Goal: Information Seeking & Learning: Check status

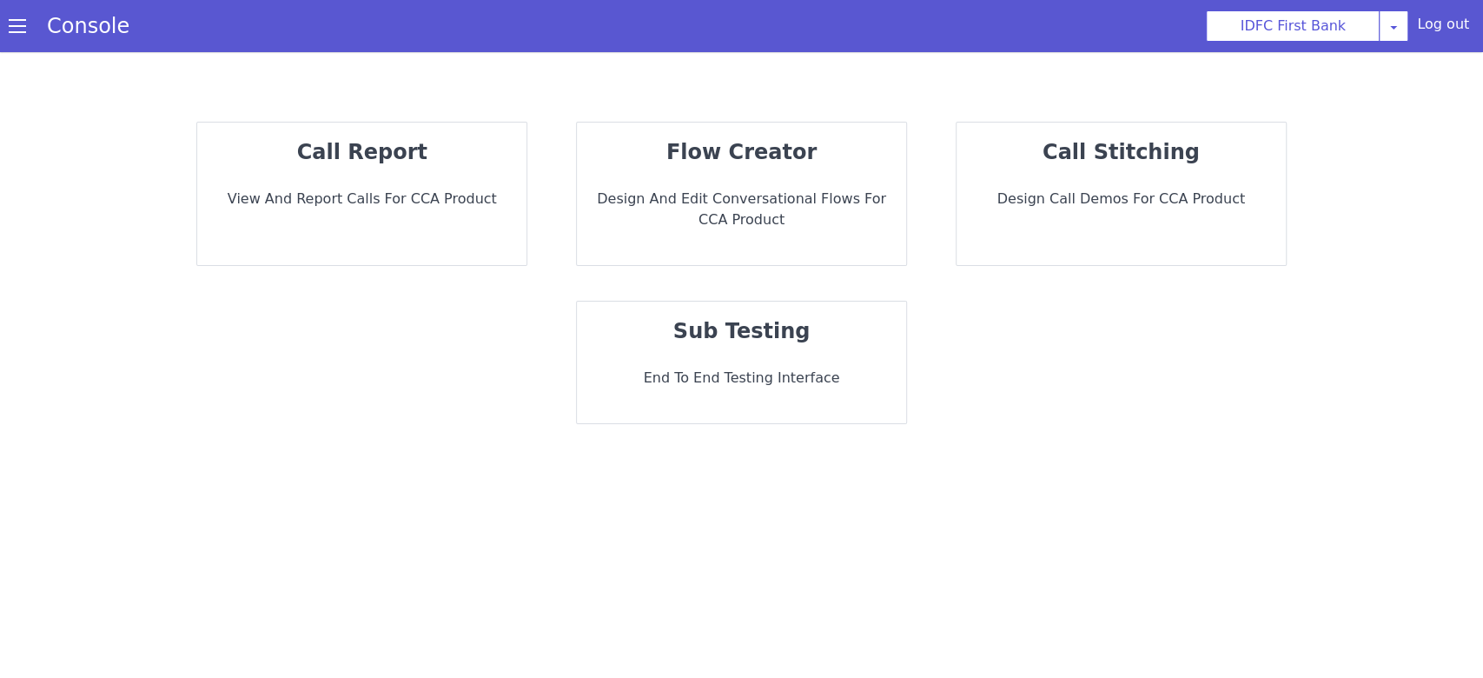
click at [420, 249] on div "call report View and report calls for CCA Product" at bounding box center [361, 194] width 329 height 143
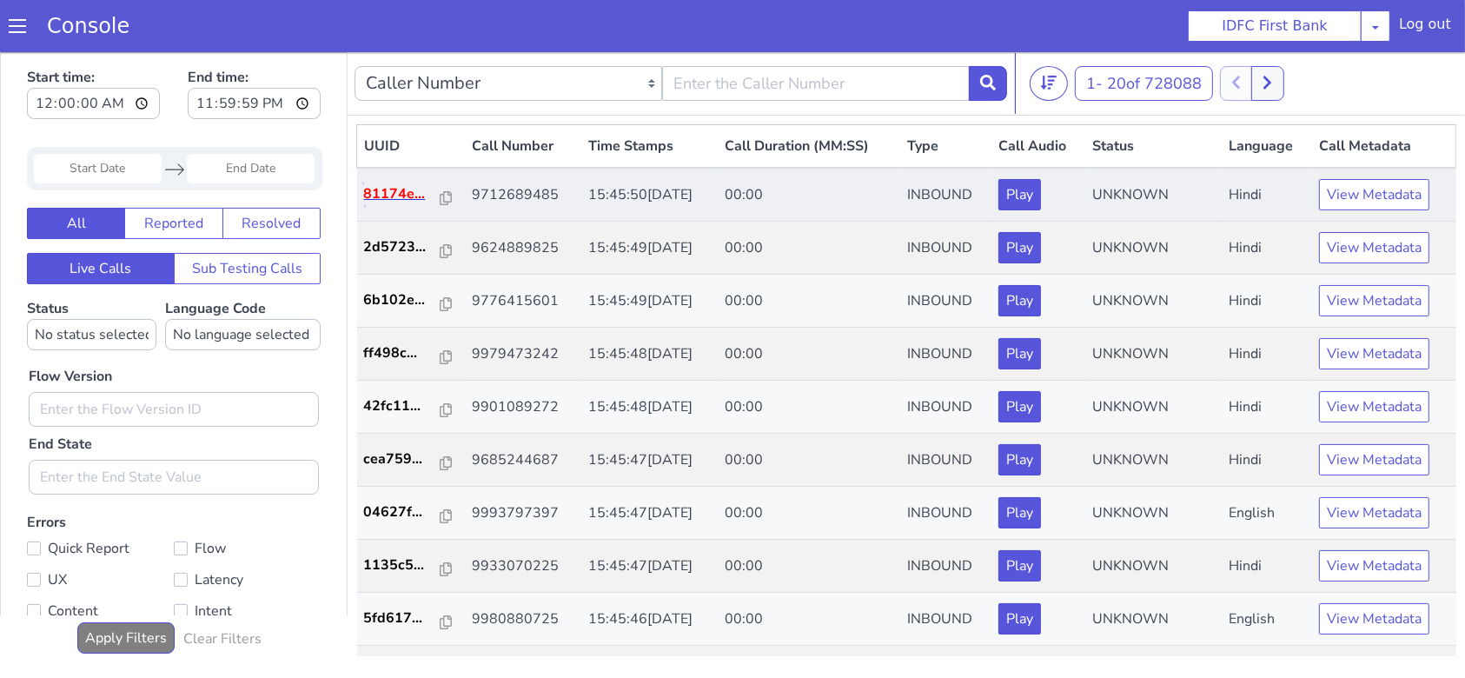
click at [384, 196] on p "81174e..." at bounding box center [402, 193] width 77 height 21
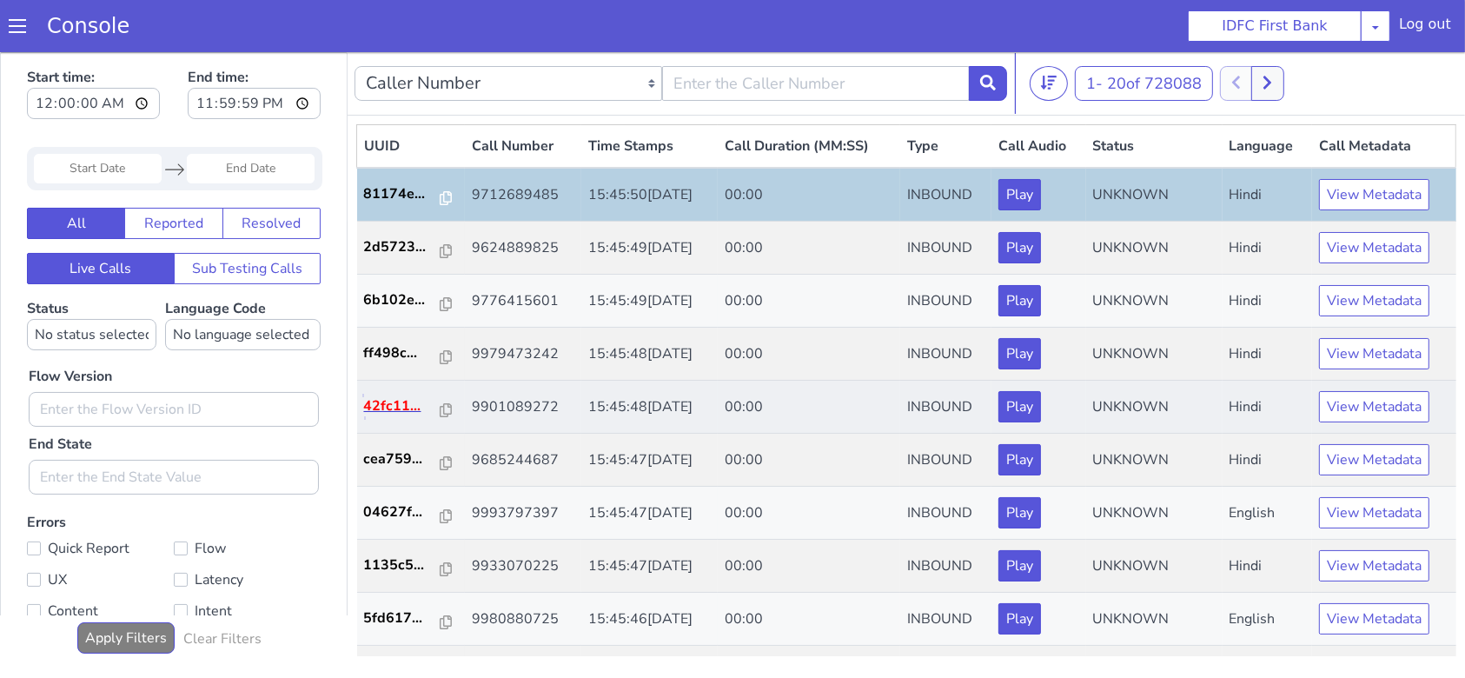
click at [374, 413] on p "42fc11..." at bounding box center [402, 405] width 77 height 21
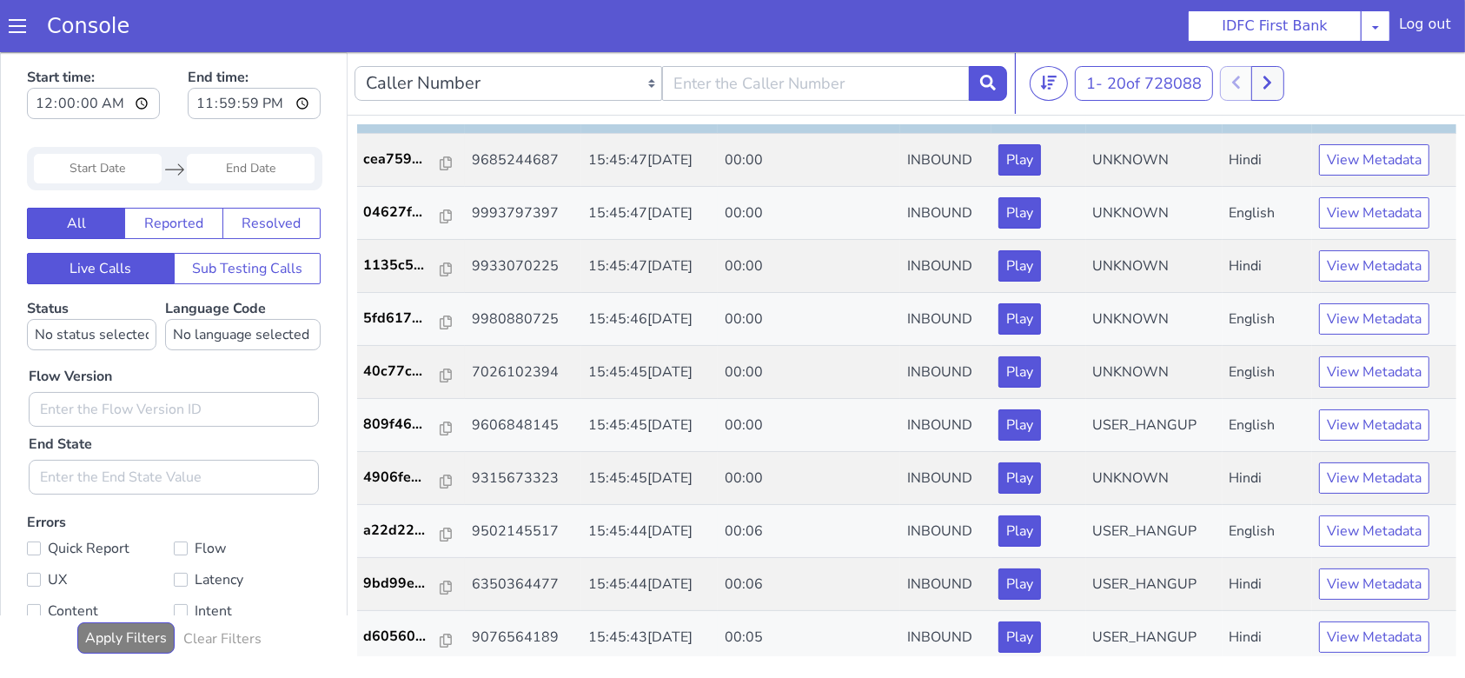
scroll to position [463, 0]
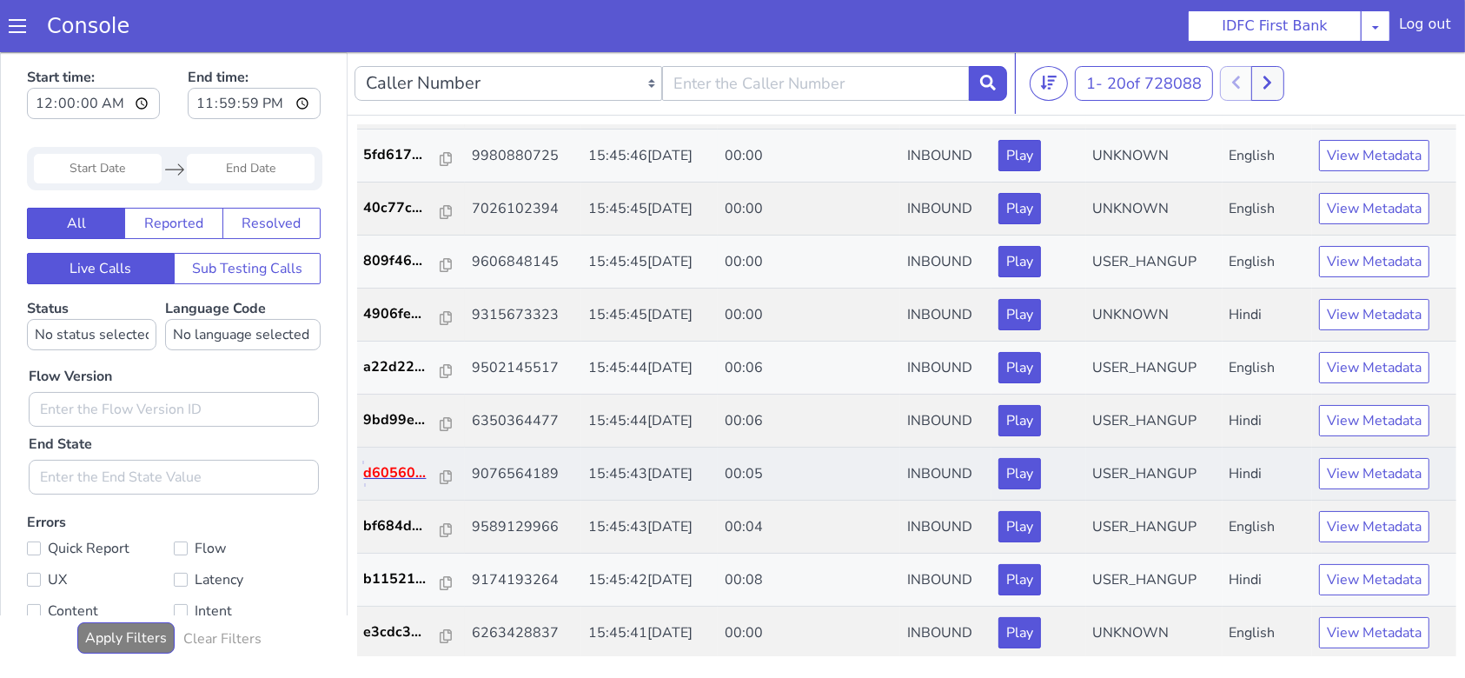
click at [384, 468] on p "d60560..." at bounding box center [402, 471] width 77 height 21
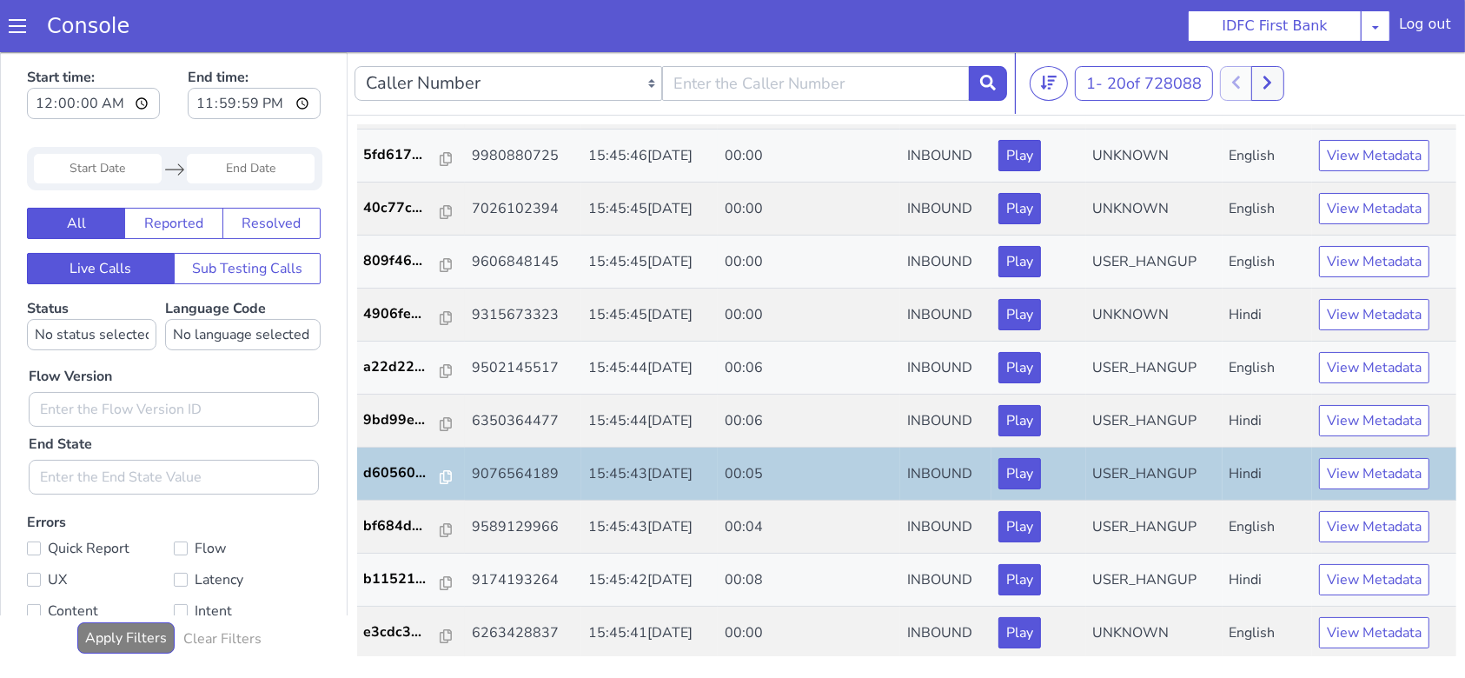
click at [98, 167] on input "Start Date" at bounding box center [98, 168] width 128 height 30
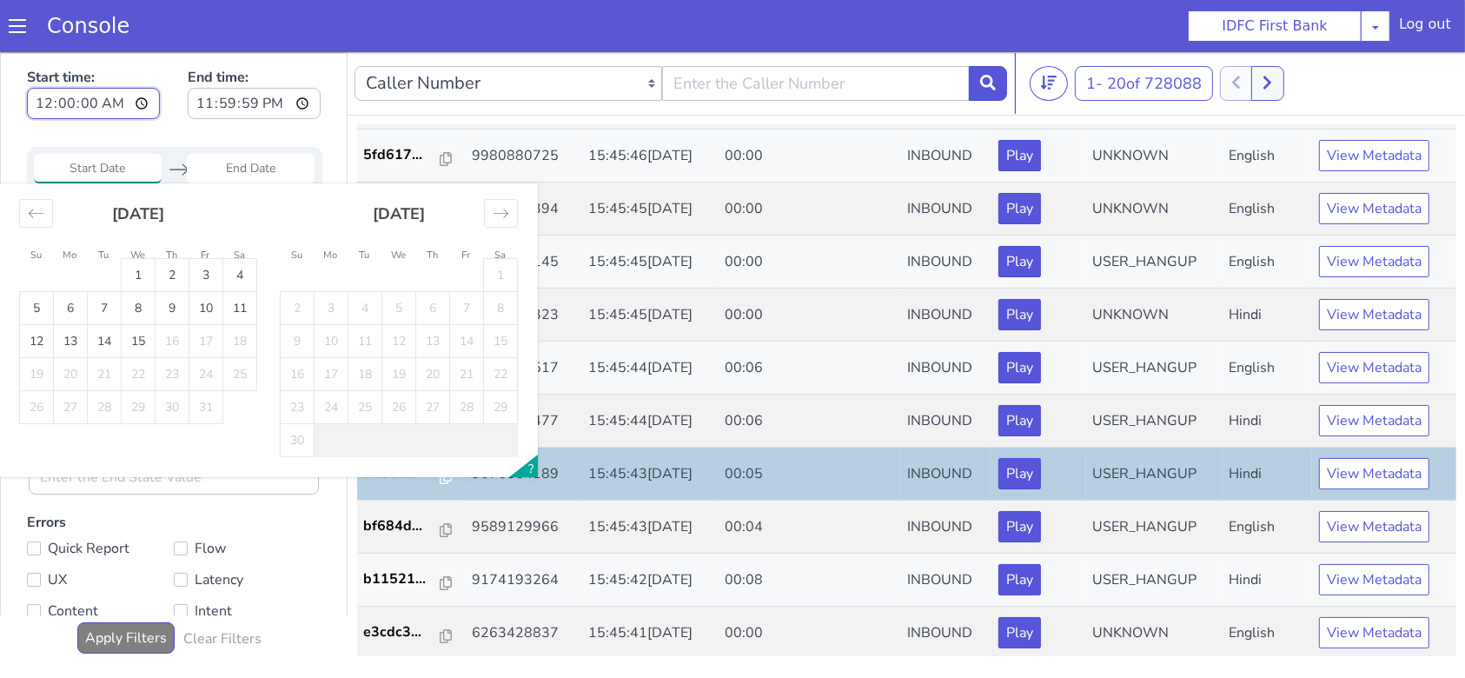
click at [32, 108] on input "00:00:00" at bounding box center [93, 102] width 133 height 31
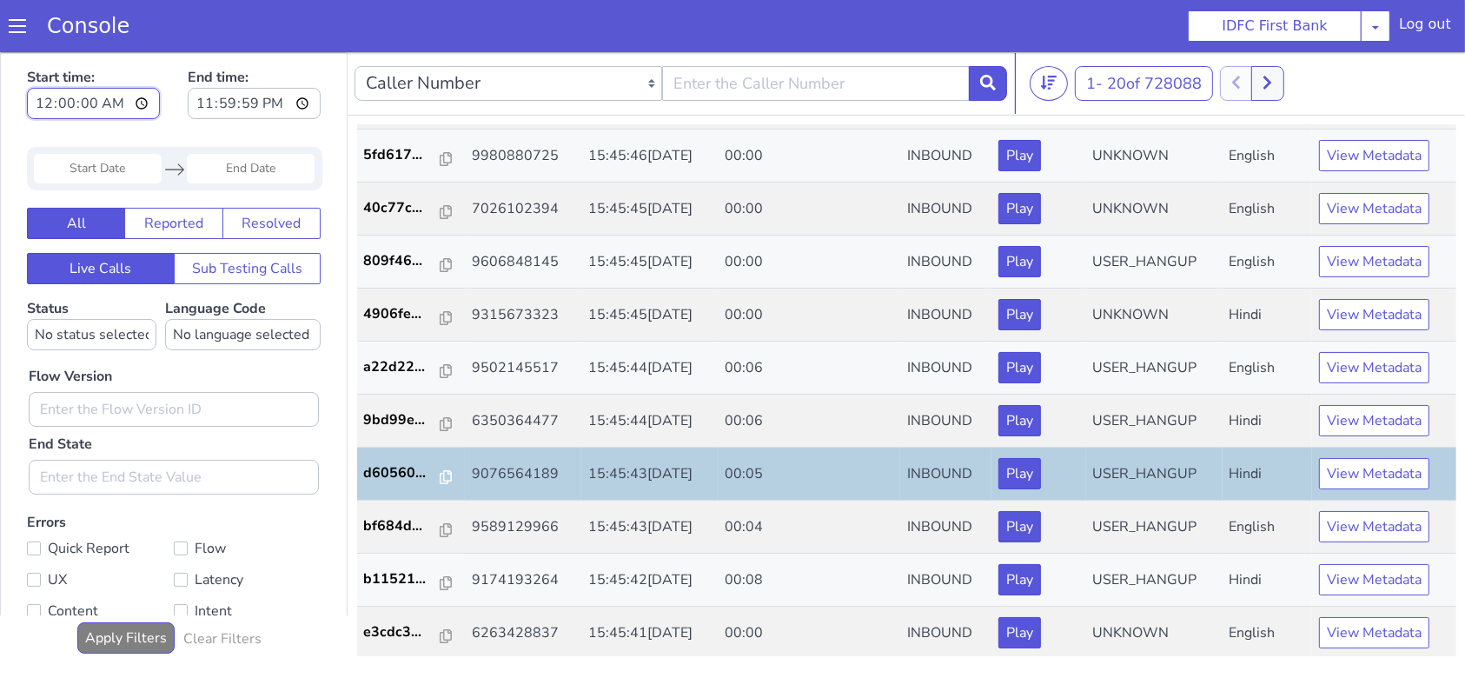
type input "07:00:00"
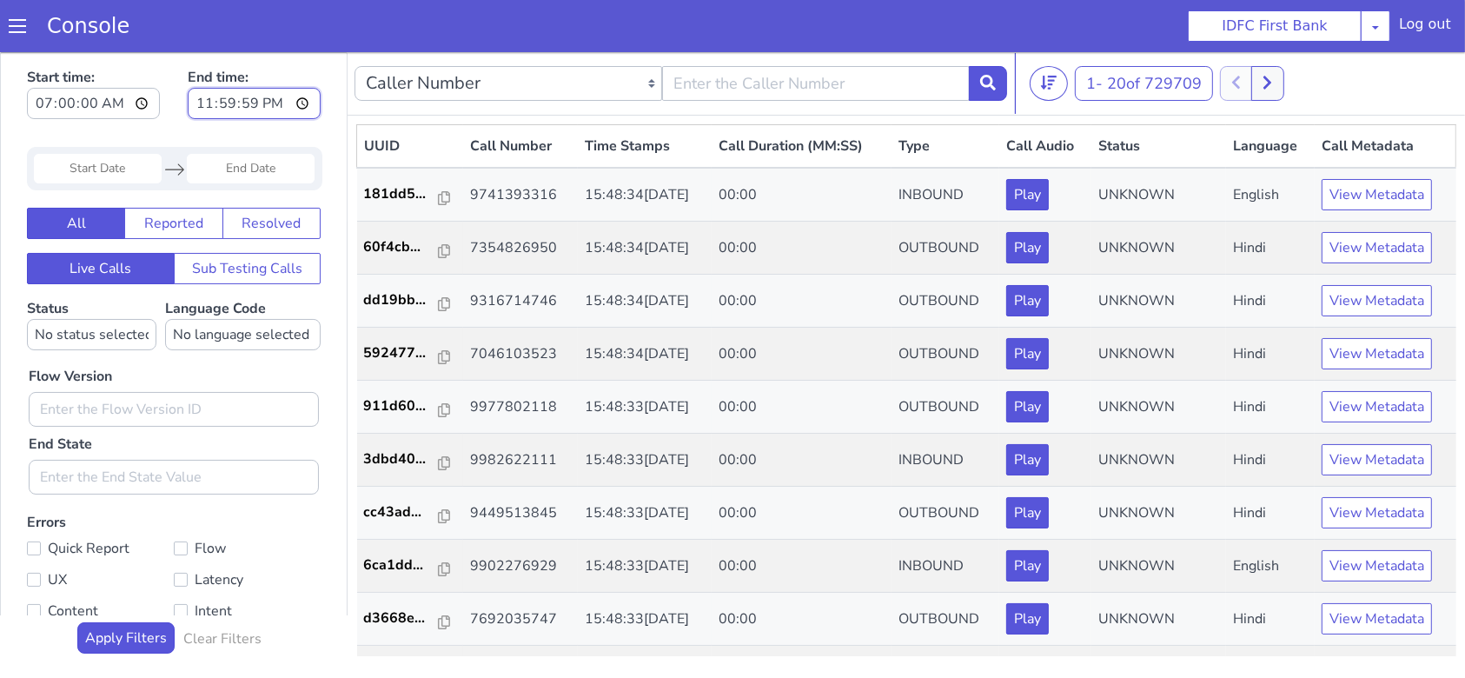
click at [219, 107] on input "23:59:59" at bounding box center [254, 102] width 133 height 31
type input "07:59:59"
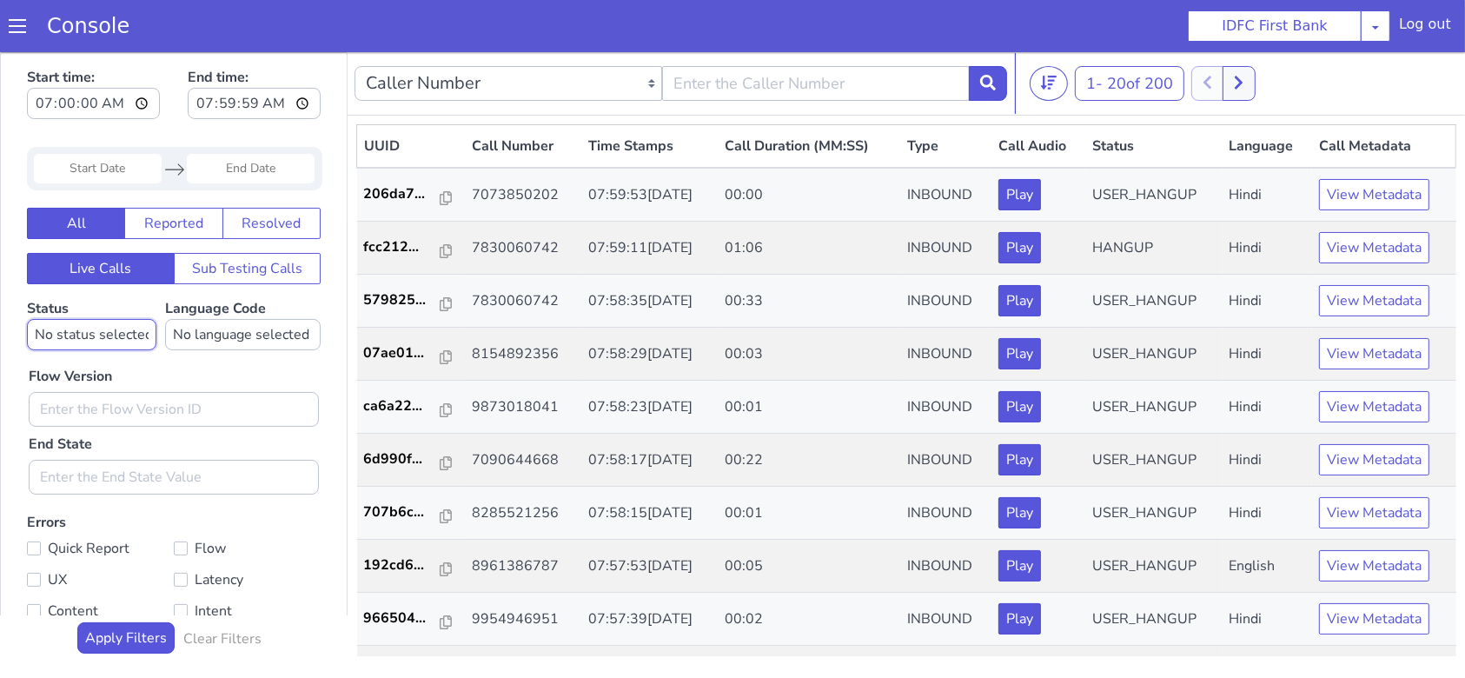
click at [97, 348] on select "No status selected HANGUP USER_HANGUP TRANSFER UNKNOWN" at bounding box center [91, 333] width 129 height 31
select select "HANGUP"
click at [27, 318] on select "No status selected HANGUP USER_HANGUP TRANSFER UNKNOWN" at bounding box center [91, 333] width 129 height 31
